Goal: Check status: Check status

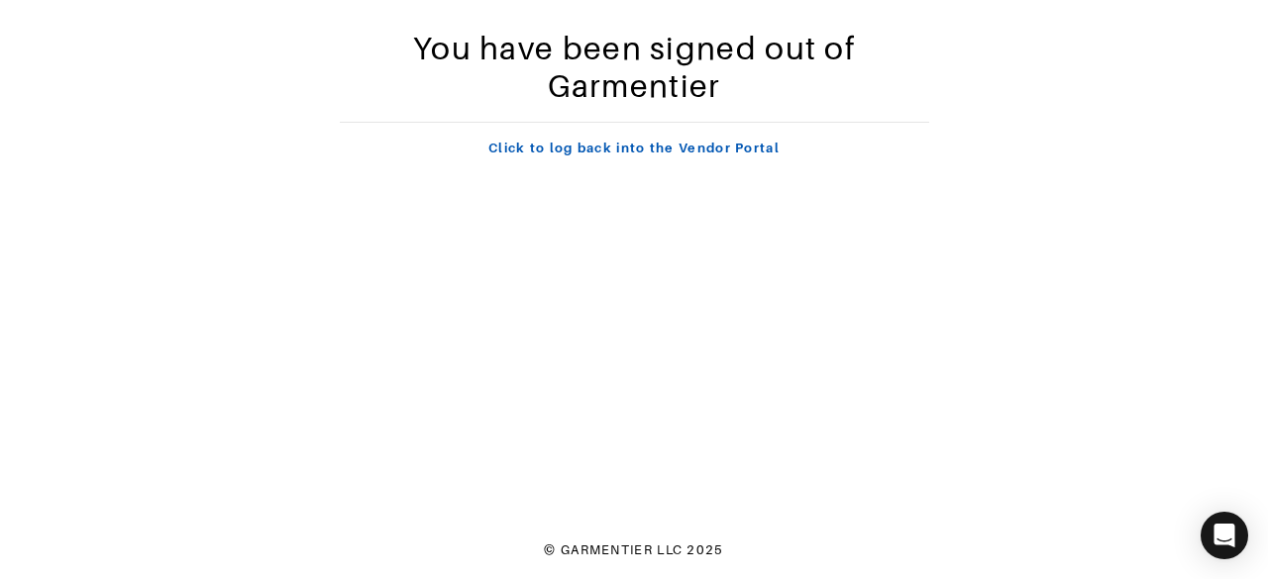
click at [671, 147] on link "Click to log back into the Vendor Portal" at bounding box center [633, 148] width 291 height 15
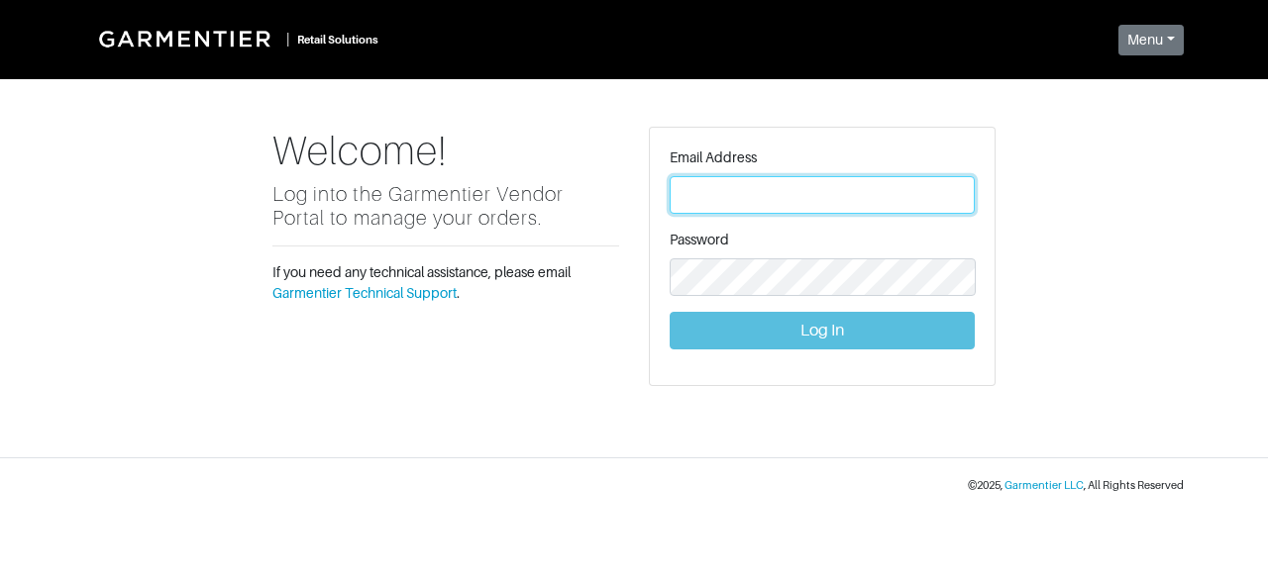
type input "vince@garmentier.co"
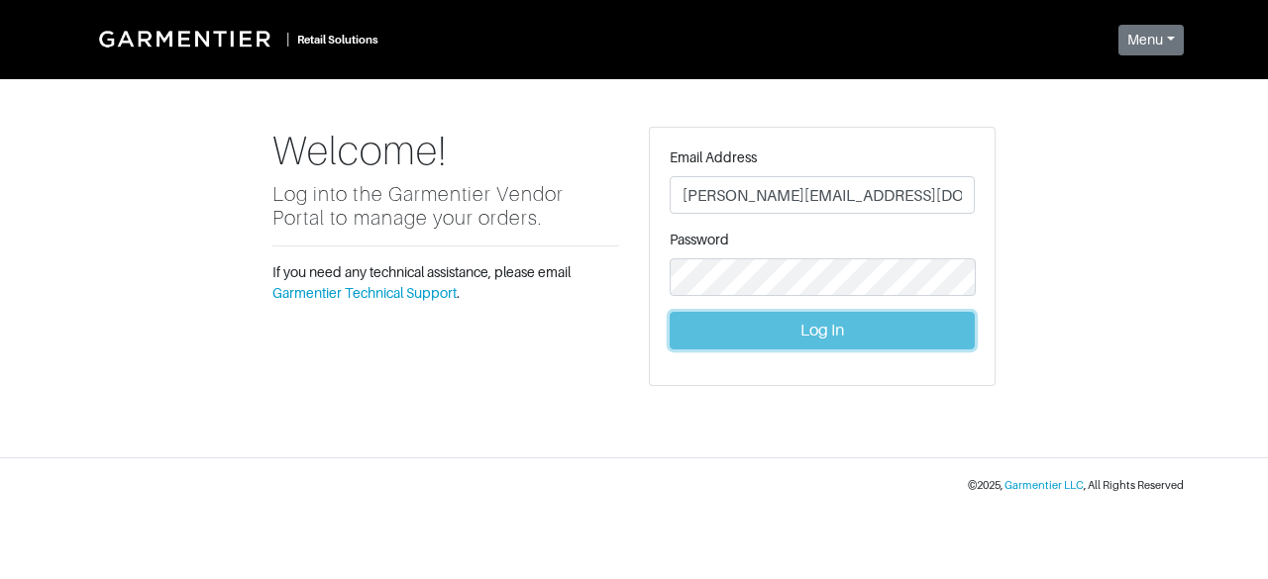
click at [749, 330] on button "Log In" at bounding box center [822, 331] width 305 height 38
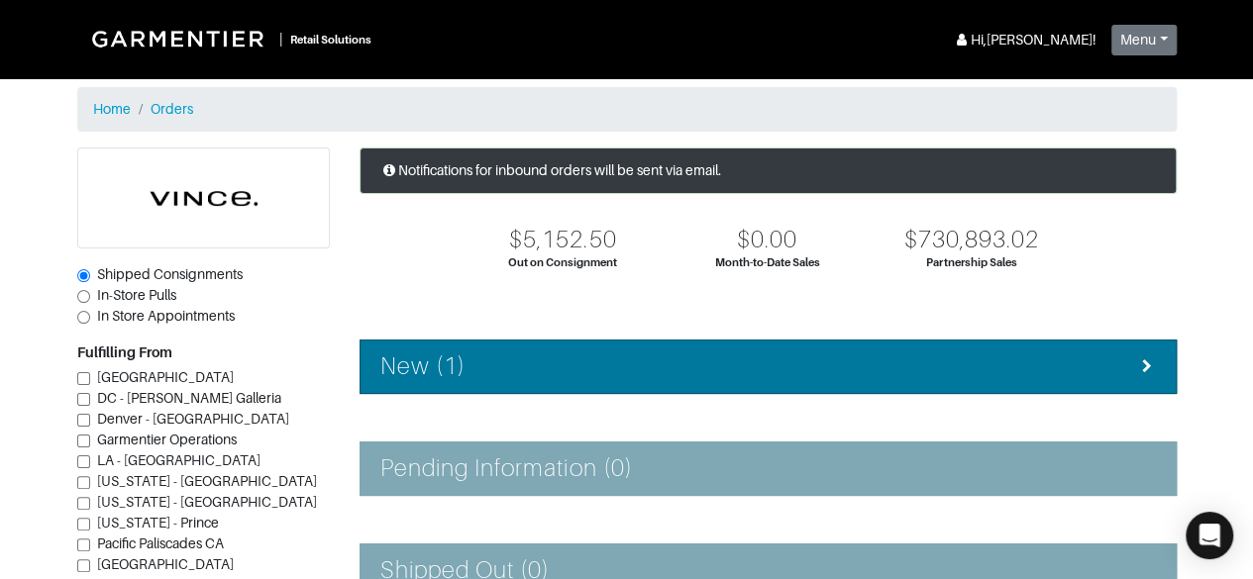
click at [739, 346] on li "New (1)" at bounding box center [768, 367] width 817 height 54
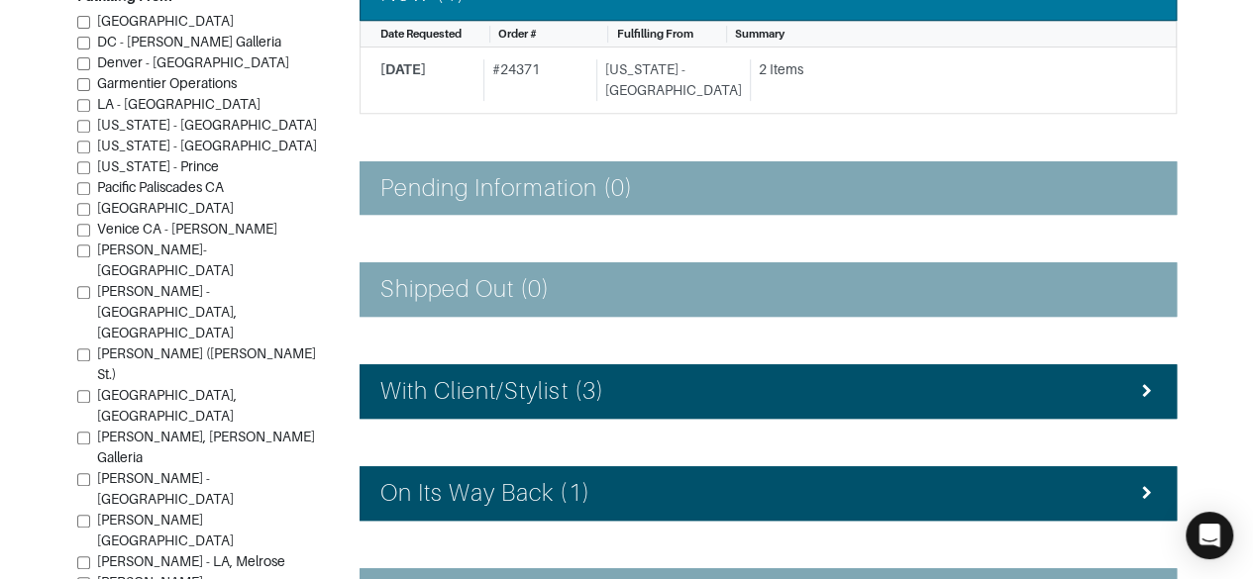
scroll to position [383, 0]
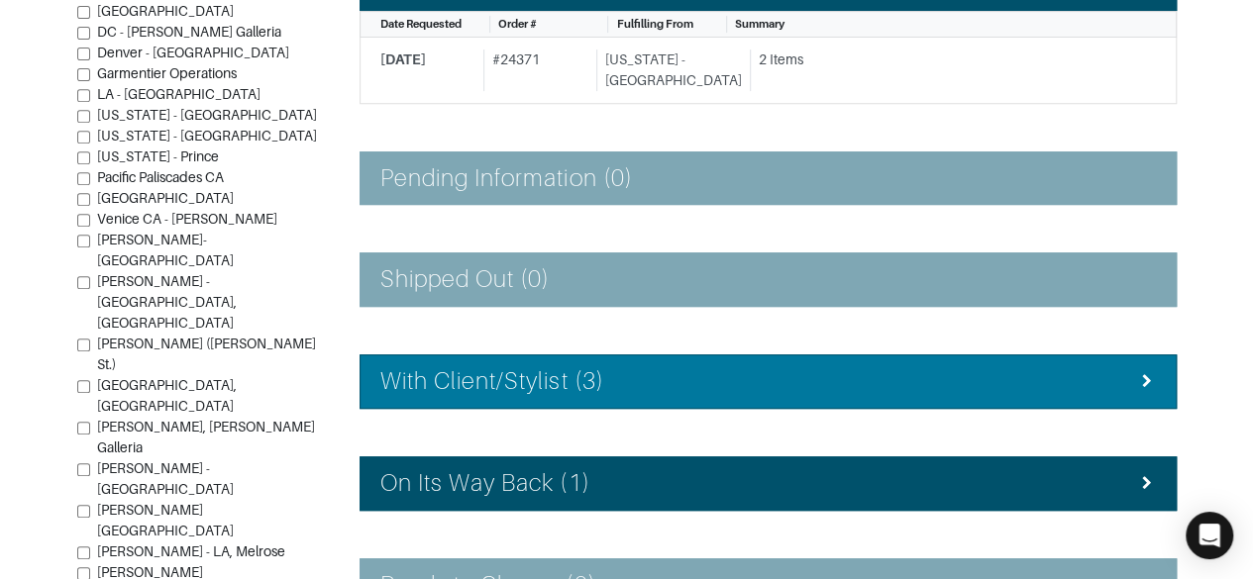
click at [1058, 367] on div "With Client/Stylist (3)" at bounding box center [767, 381] width 775 height 29
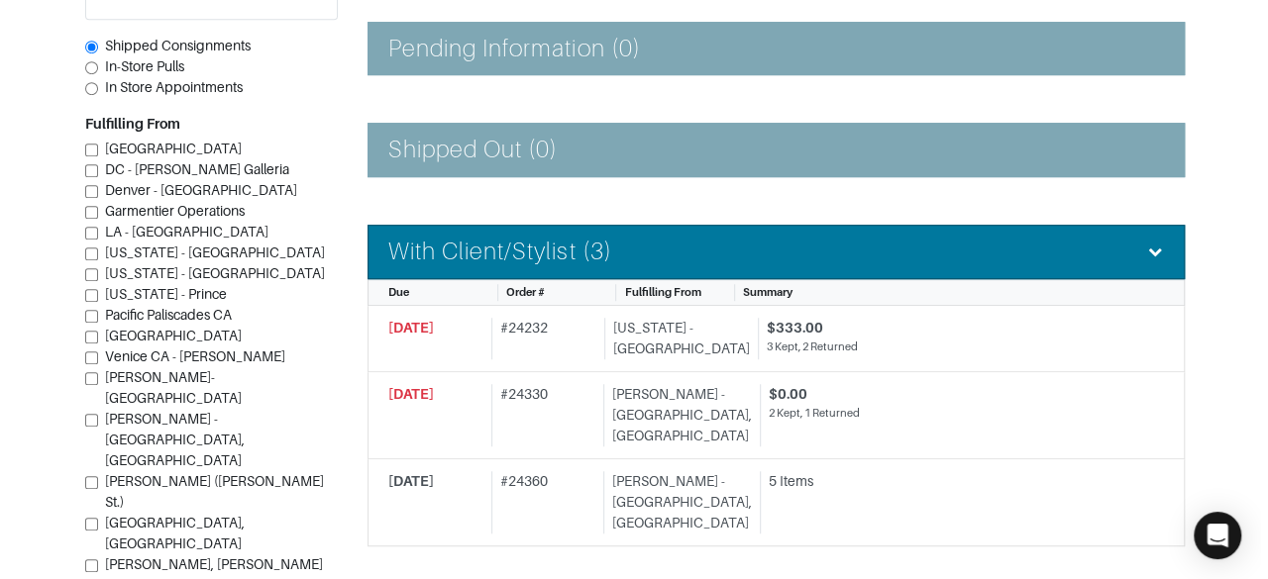
scroll to position [541, 0]
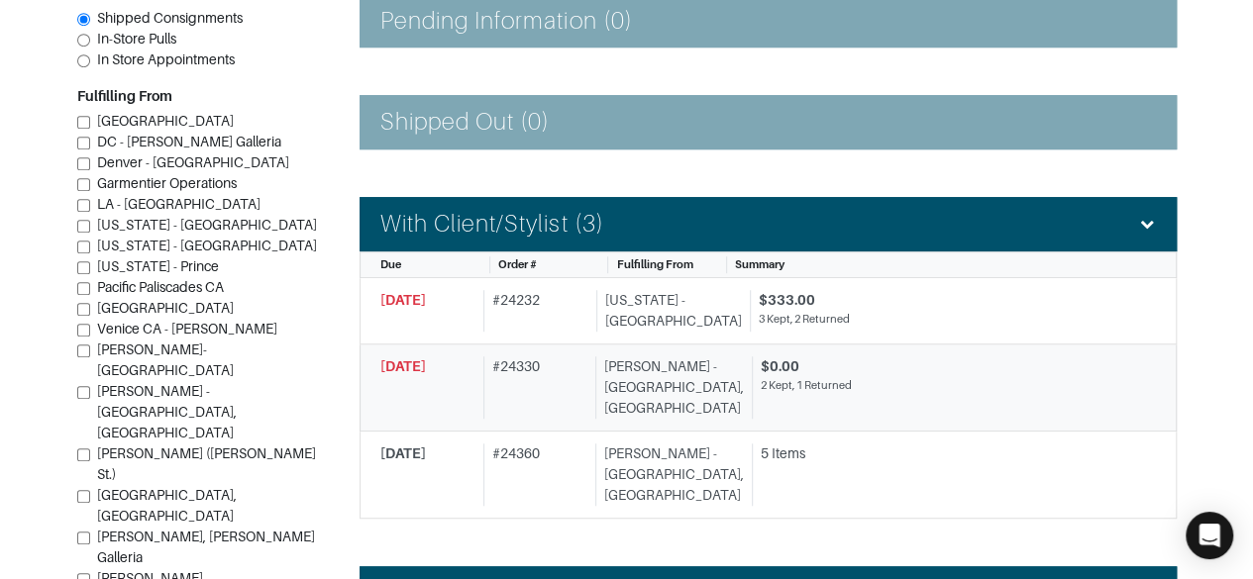
click at [1038, 378] on div "2 Kept, 1 Returned" at bounding box center [951, 385] width 380 height 17
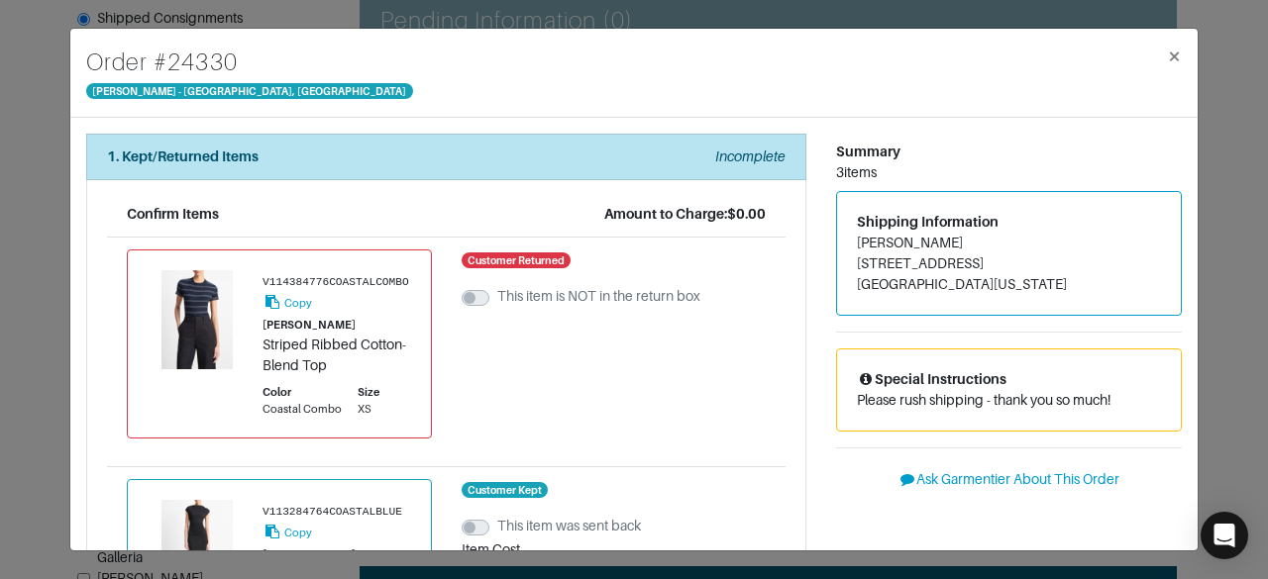
click at [1171, 60] on span "×" at bounding box center [1174, 56] width 15 height 27
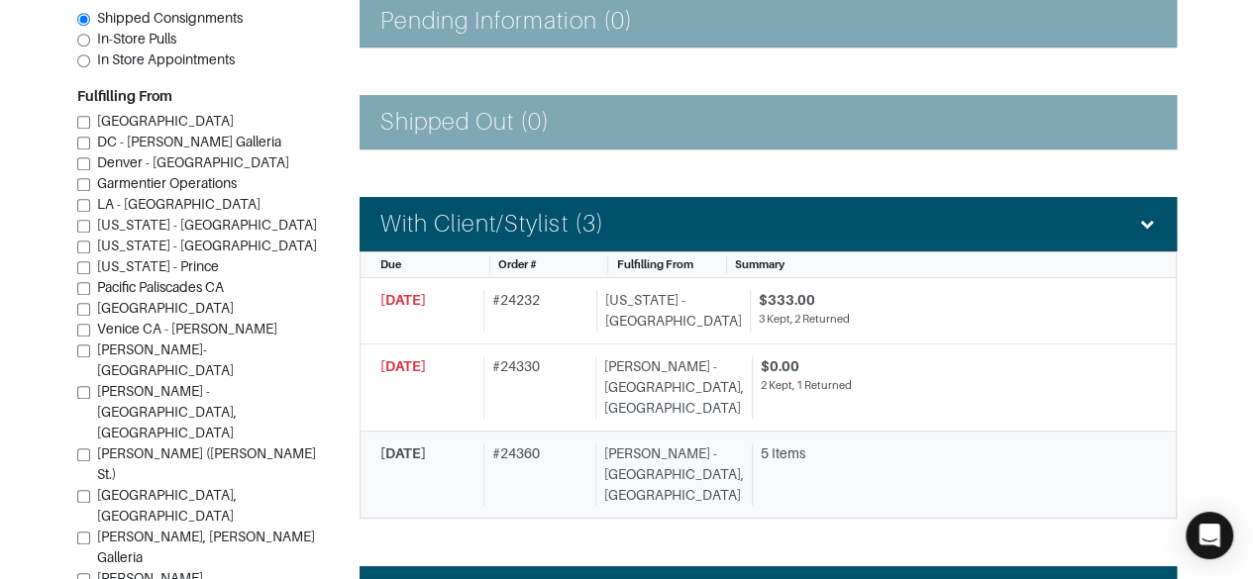
click at [1014, 444] on div "5 Items" at bounding box center [946, 475] width 389 height 62
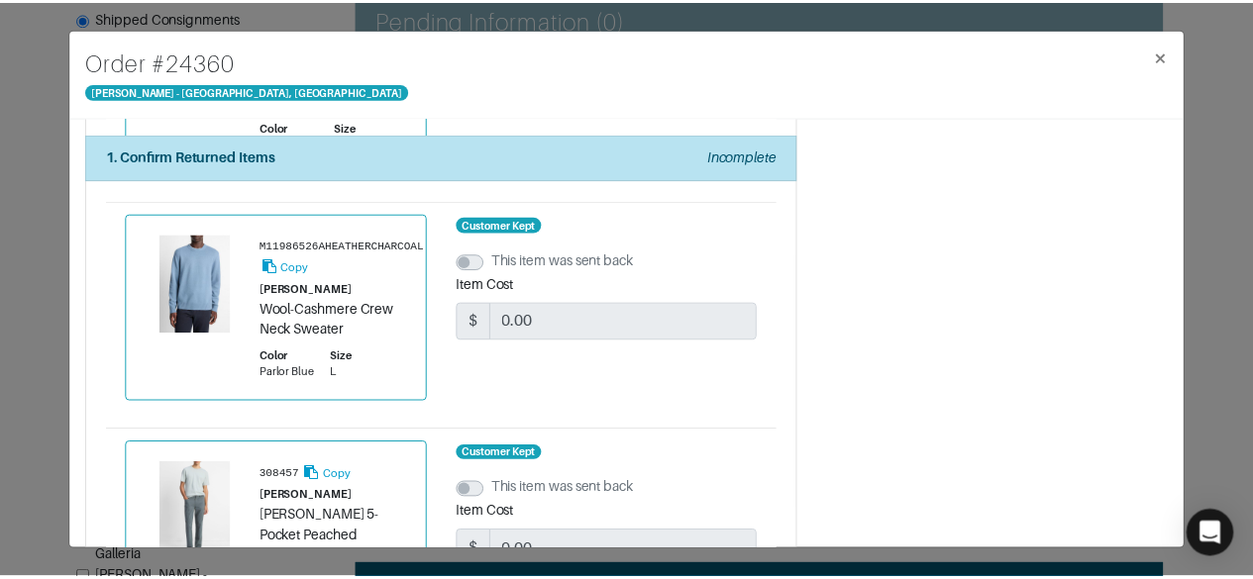
scroll to position [289, 0]
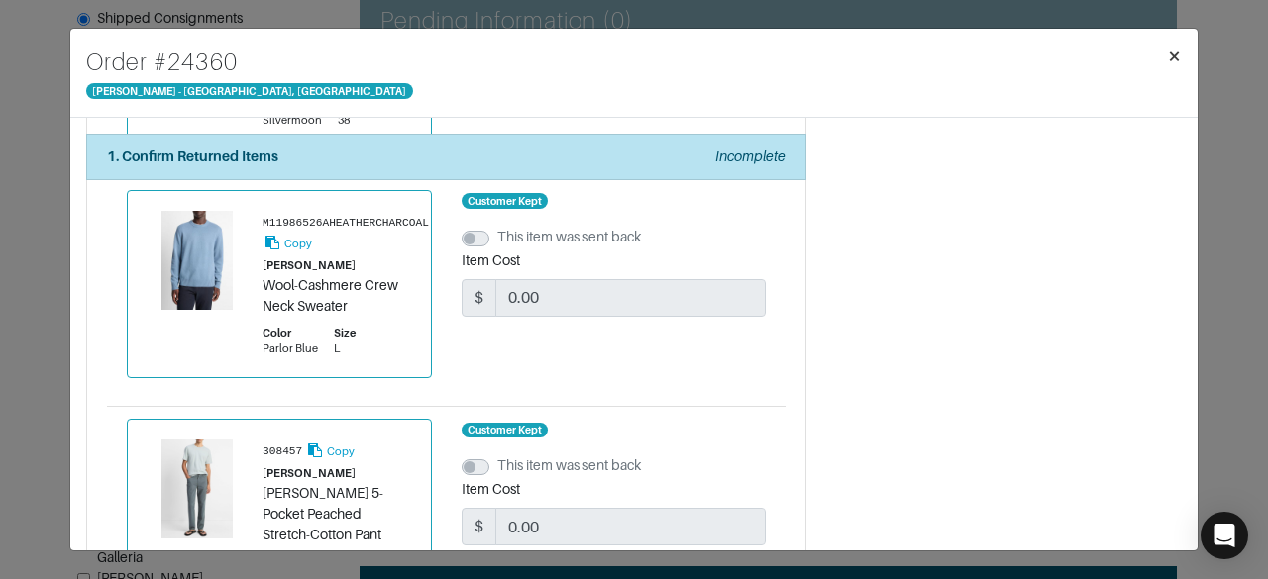
click at [1177, 59] on span "×" at bounding box center [1174, 56] width 15 height 27
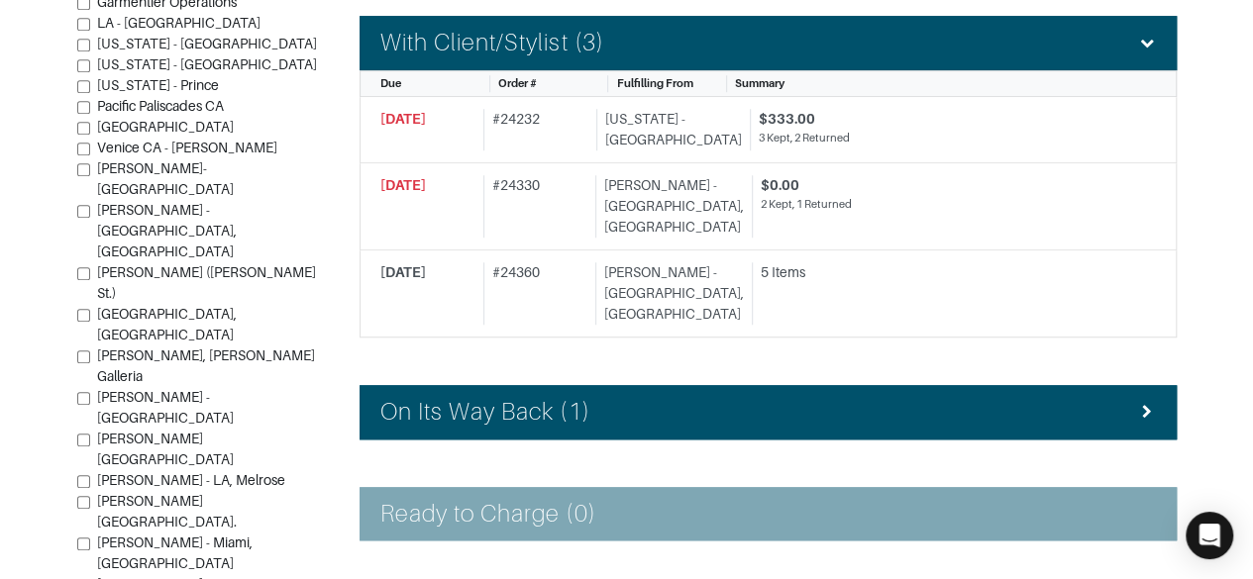
scroll to position [727, 0]
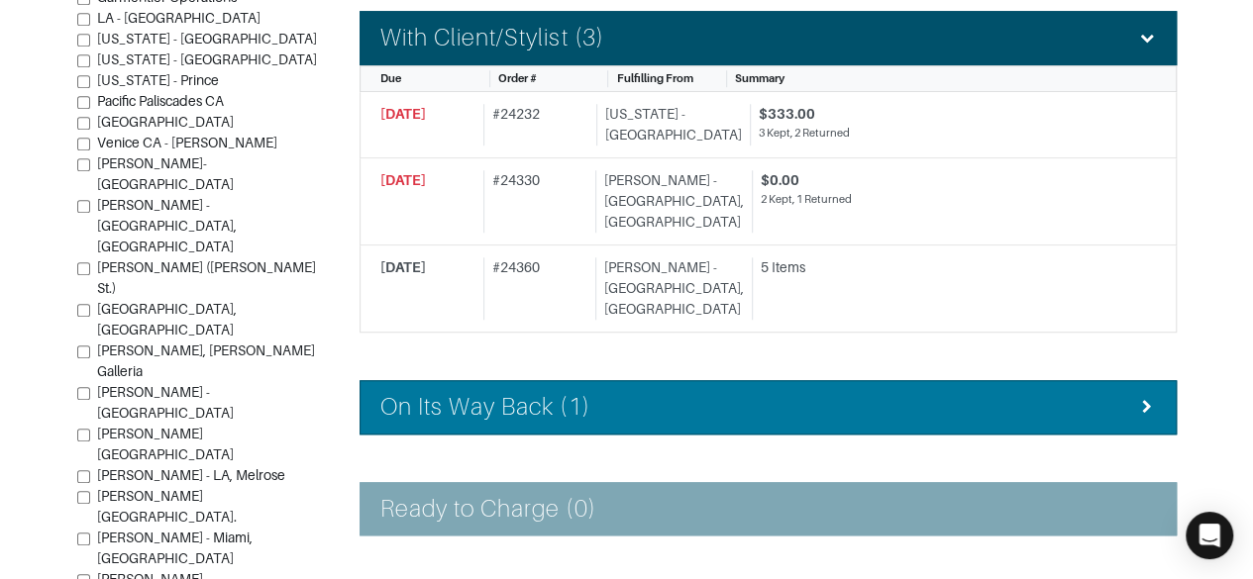
click at [1070, 393] on div "On Its Way Back (1)" at bounding box center [767, 407] width 775 height 29
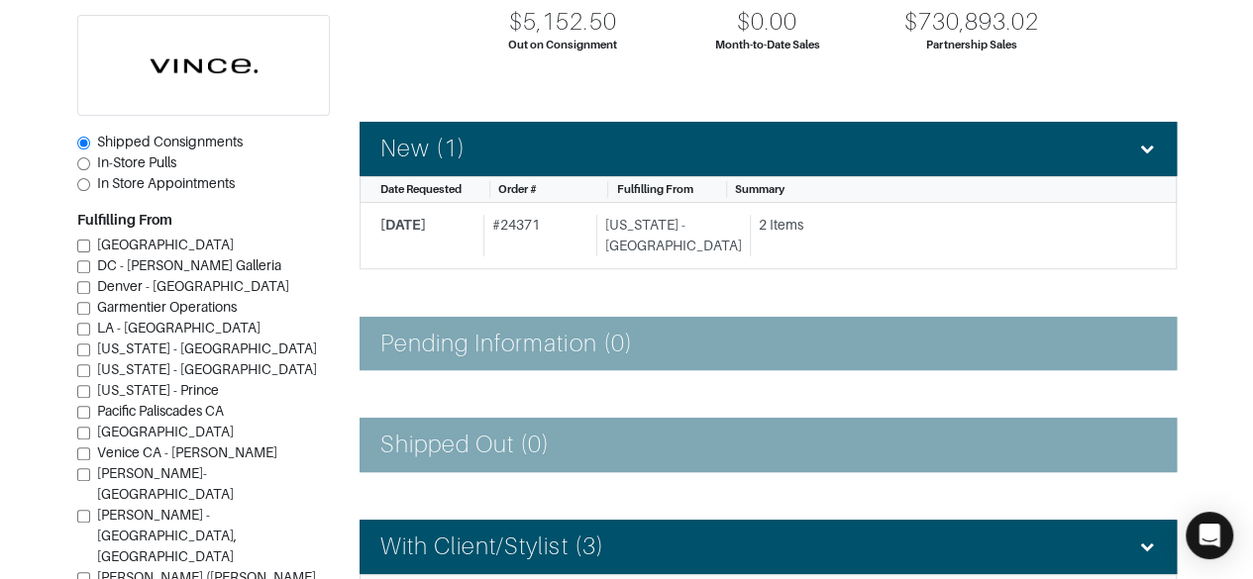
scroll to position [0, 0]
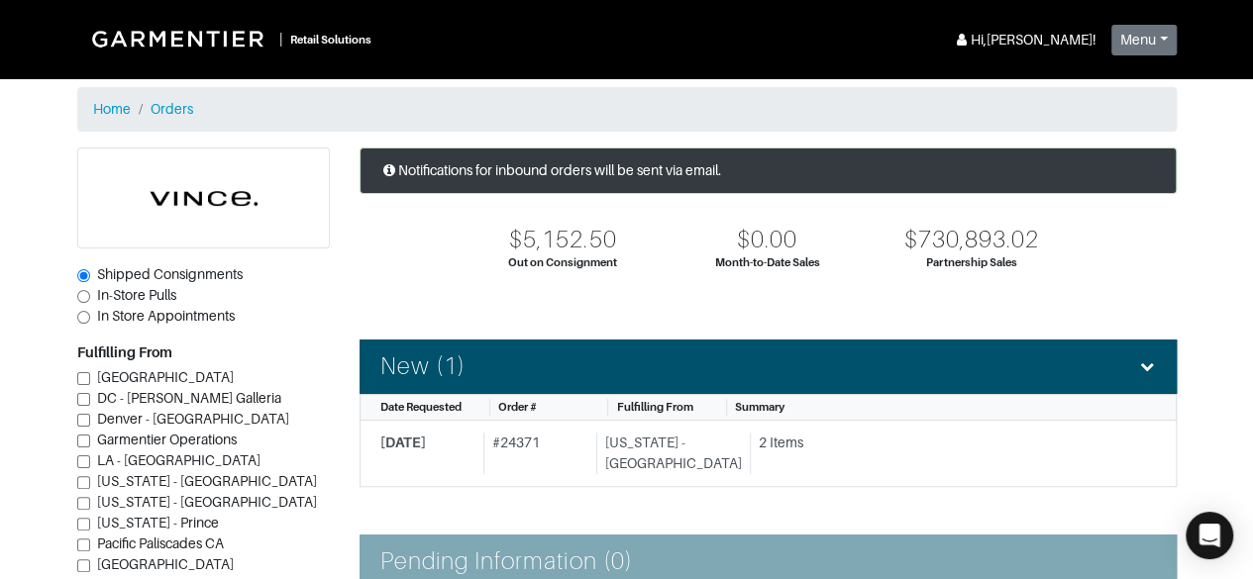
click at [130, 289] on span "In-Store Pulls" at bounding box center [136, 295] width 79 height 16
click at [90, 290] on input "In-Store Pulls" at bounding box center [83, 296] width 13 height 13
radio input "true"
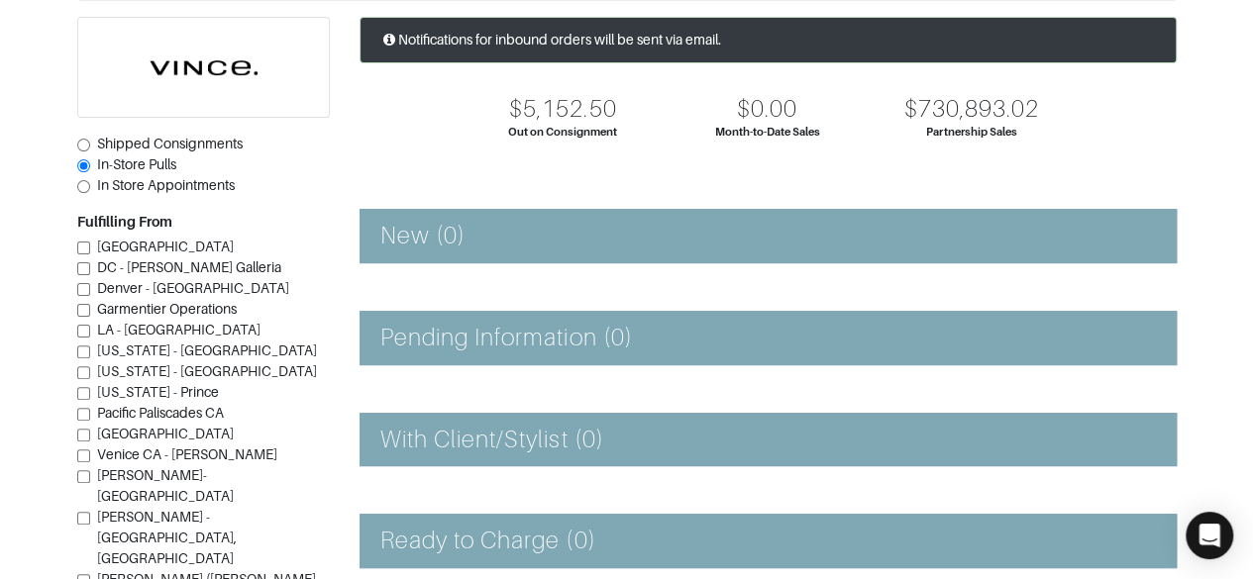
scroll to position [126, 0]
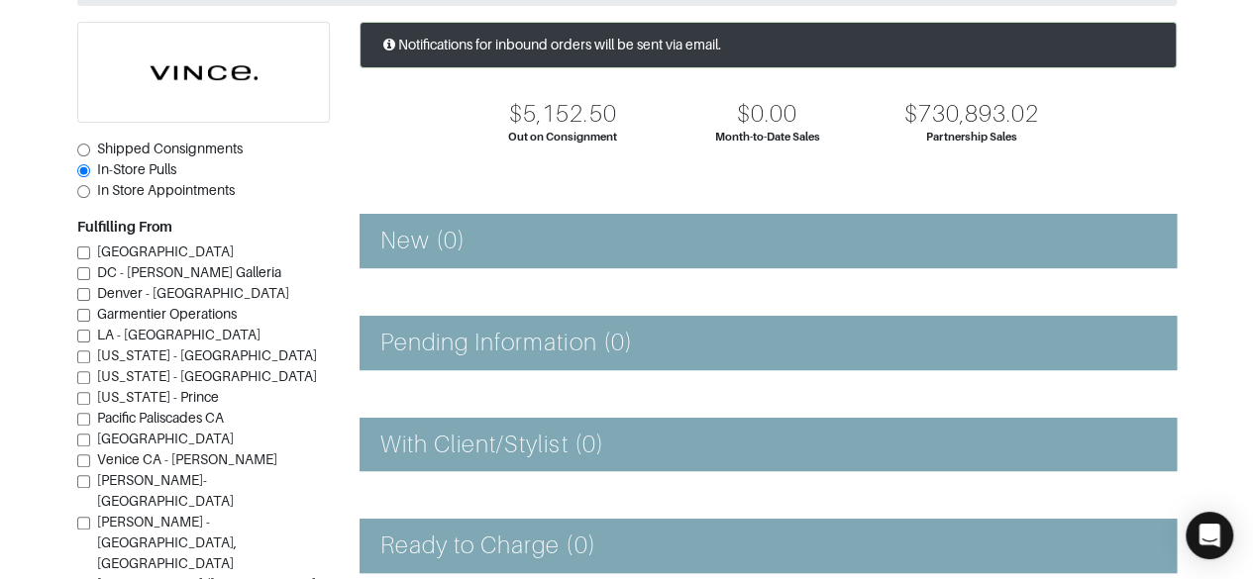
click at [227, 190] on span "In Store Appointments" at bounding box center [166, 190] width 138 height 16
click at [90, 190] on input "In Store Appointments" at bounding box center [83, 191] width 13 height 13
radio input "true"
